Goal: Task Accomplishment & Management: Manage account settings

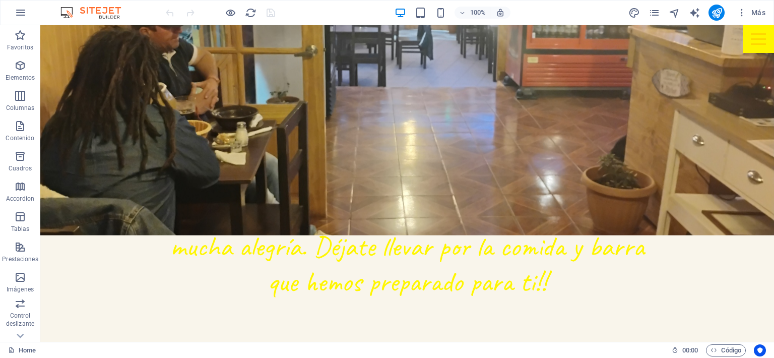
scroll to position [554, 0]
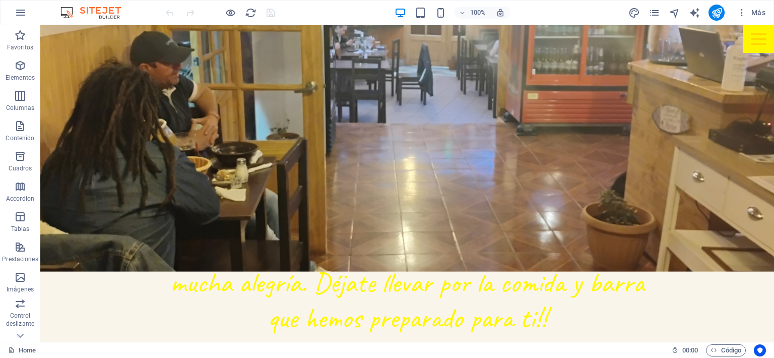
click at [654, 20] on div "Más" at bounding box center [699, 13] width 142 height 16
click at [656, 13] on icon "pages" at bounding box center [655, 13] width 12 height 12
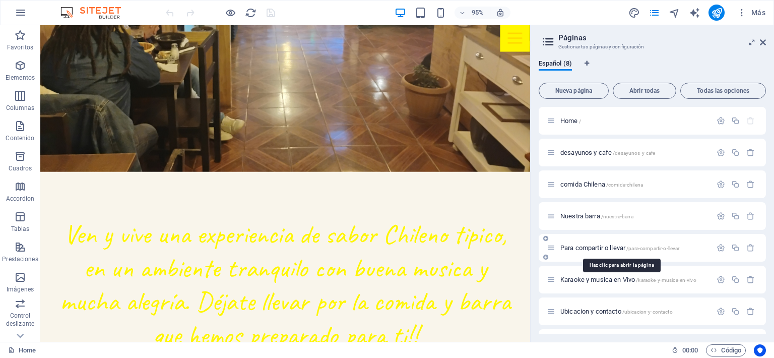
click at [588, 248] on span "Para compartir o llevar /para-compartir-o-llevar" at bounding box center [619, 248] width 119 height 8
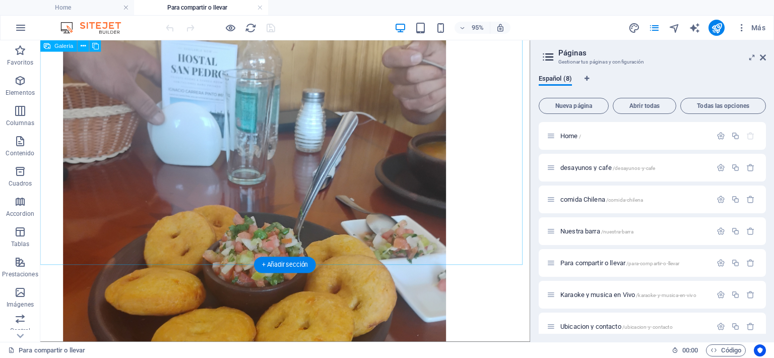
scroll to position [3187, 0]
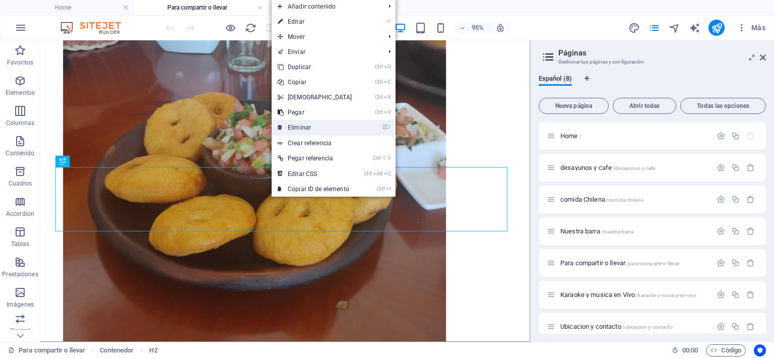
drag, startPoint x: 301, startPoint y: 128, endPoint x: 275, endPoint y: 92, distance: 44.4
click at [301, 128] on link "⌦ Eliminar" at bounding box center [315, 127] width 87 height 15
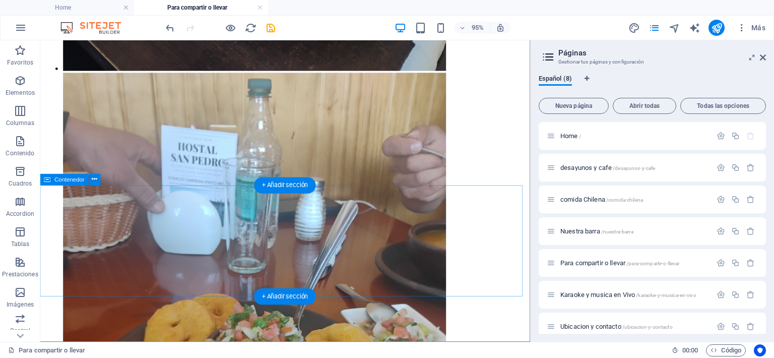
scroll to position [2816, 0]
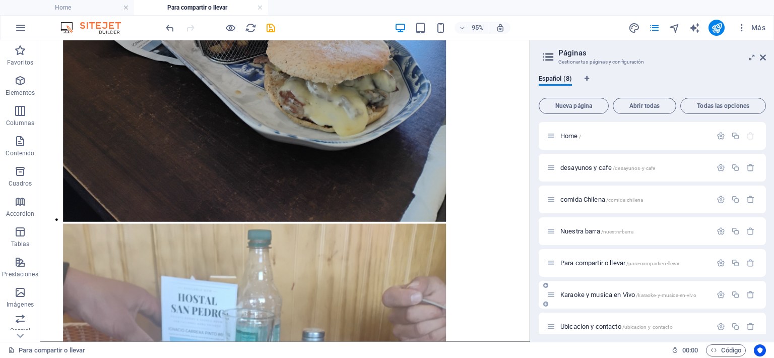
click at [588, 297] on span "Karaoke y musica en Vivo /karaoke-y-musica-en-vivo" at bounding box center [628, 295] width 136 height 8
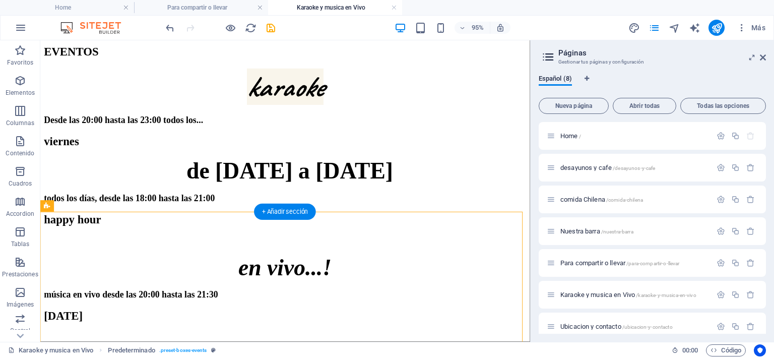
scroll to position [34, 0]
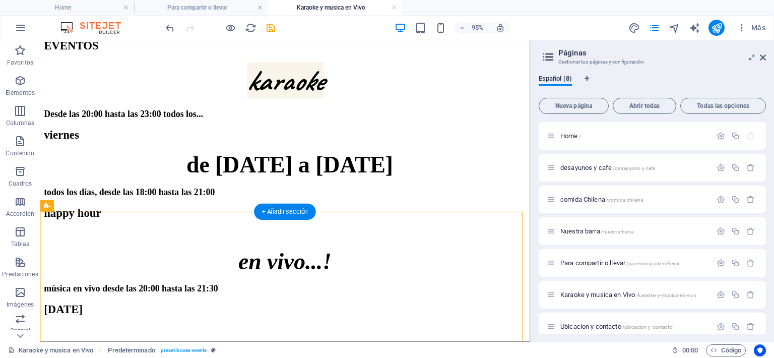
drag, startPoint x: 79, startPoint y: 89, endPoint x: 110, endPoint y: 312, distance: 225.4
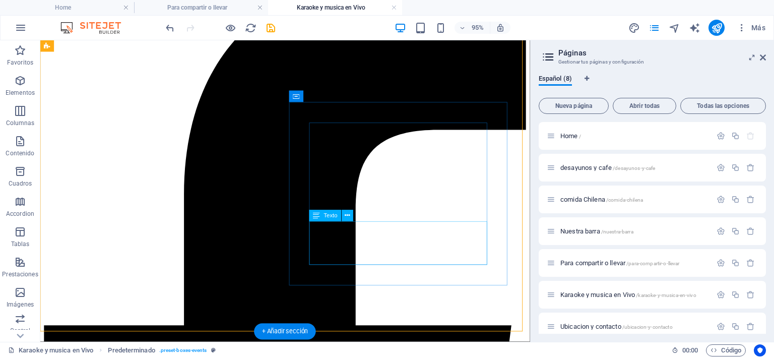
scroll to position [689, 0]
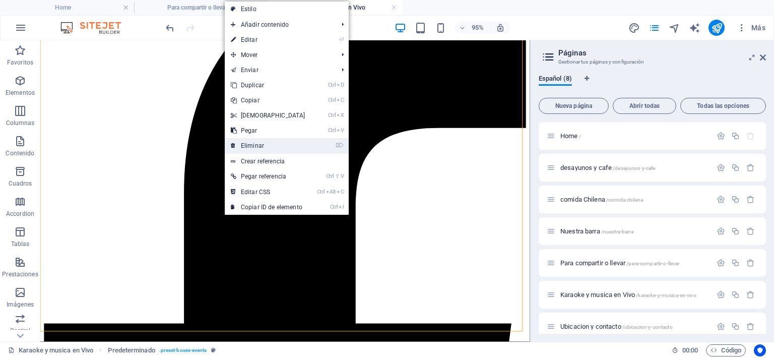
click at [254, 149] on link "⌦ Eliminar" at bounding box center [268, 145] width 87 height 15
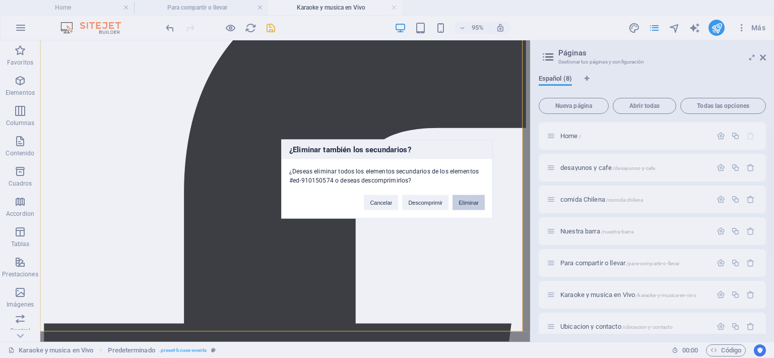
click at [470, 205] on button "Eliminar" at bounding box center [469, 202] width 32 height 15
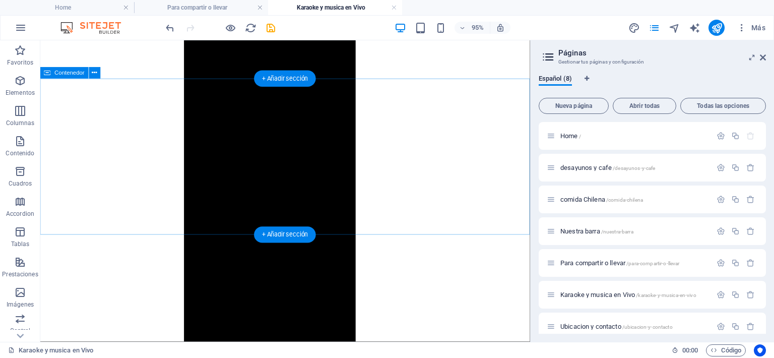
scroll to position [0, 0]
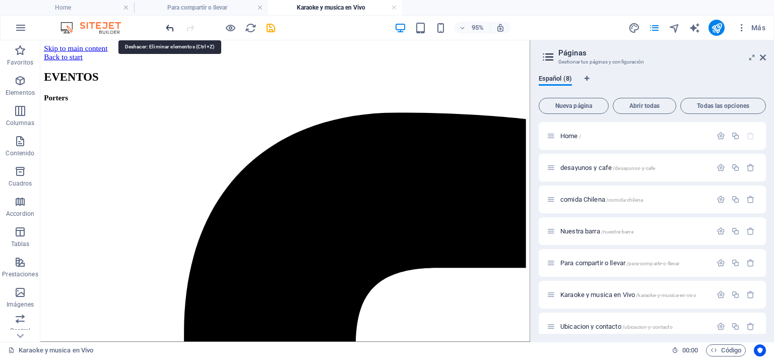
click at [171, 27] on icon "undo" at bounding box center [170, 28] width 12 height 12
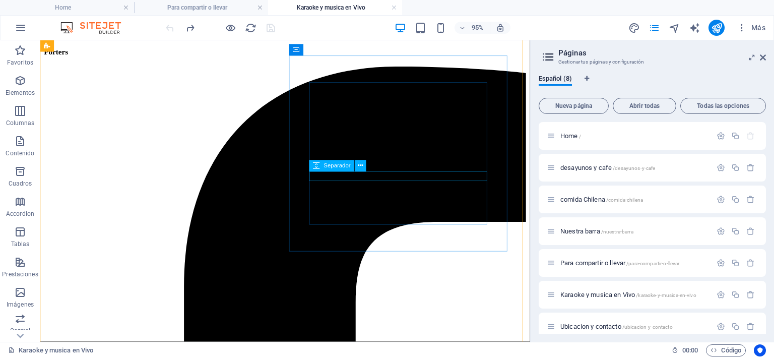
scroll to position [605, 0]
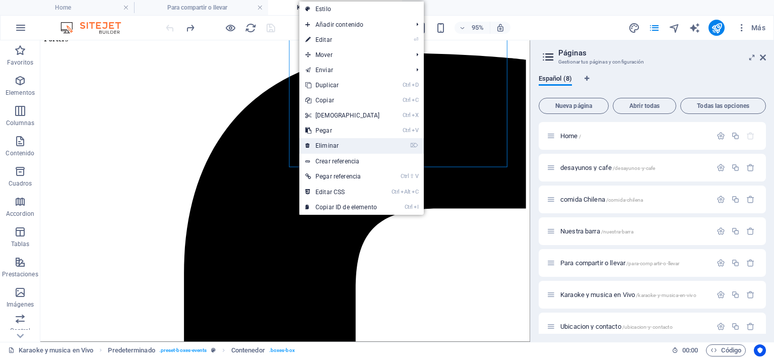
click at [324, 150] on link "⌦ Eliminar" at bounding box center [342, 145] width 87 height 15
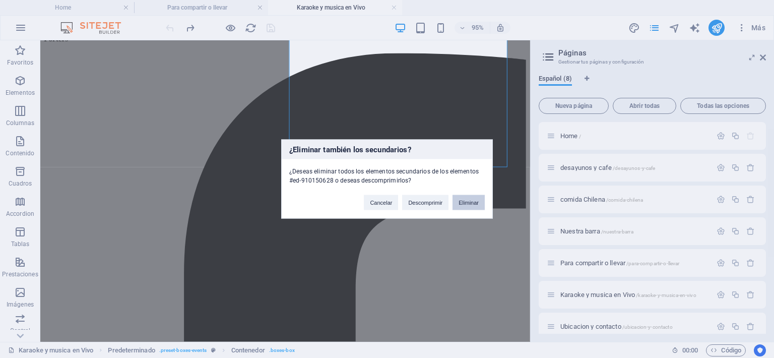
click at [464, 202] on button "Eliminar" at bounding box center [469, 202] width 32 height 15
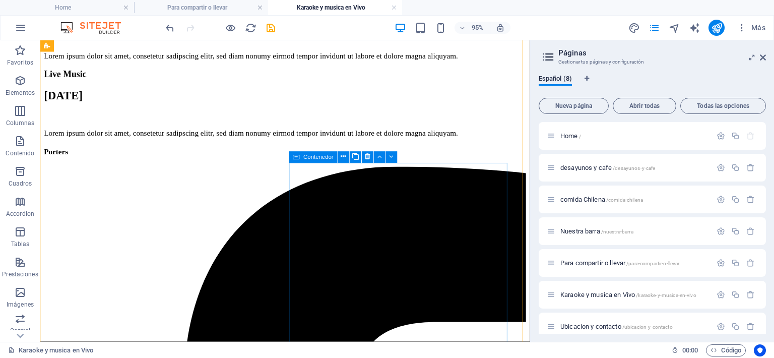
scroll to position [403, 0]
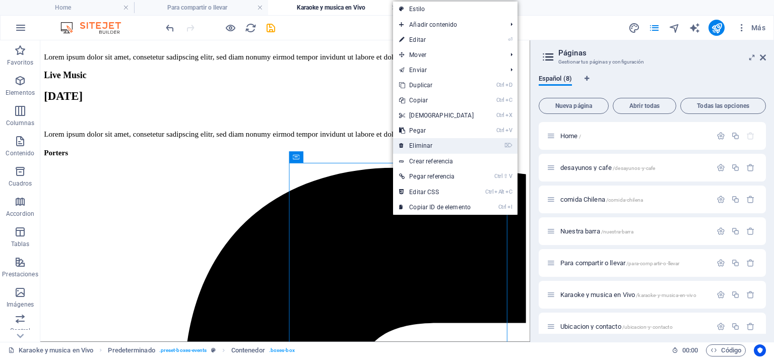
click at [431, 148] on link "⌦ Eliminar" at bounding box center [436, 145] width 87 height 15
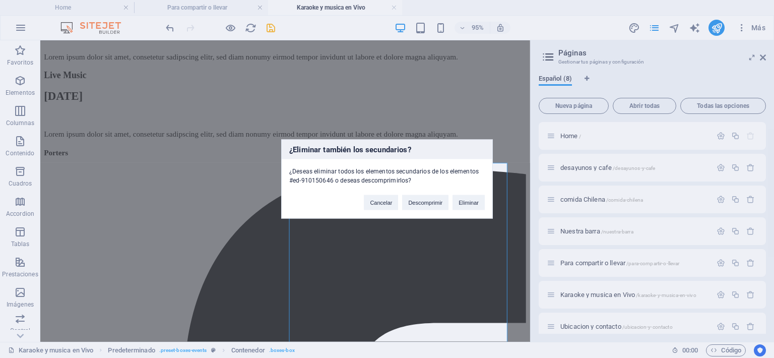
click at [467, 212] on div "¿Eliminar también los secundarios? ¿Deseas eliminar todos los elementos secunda…" at bounding box center [387, 179] width 212 height 79
click at [473, 204] on button "Eliminar" at bounding box center [469, 202] width 32 height 15
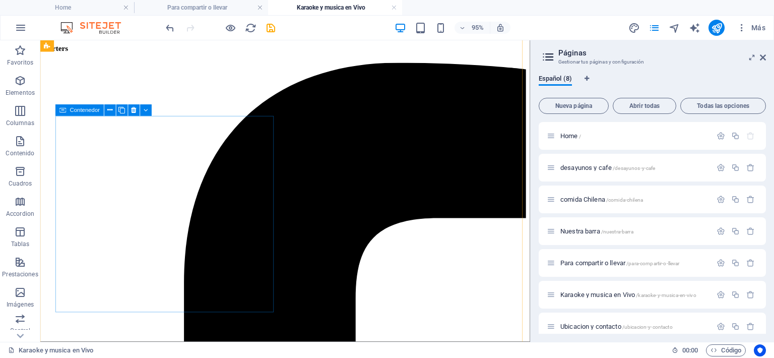
scroll to position [467, 0]
